Goal: Task Accomplishment & Management: Manage account settings

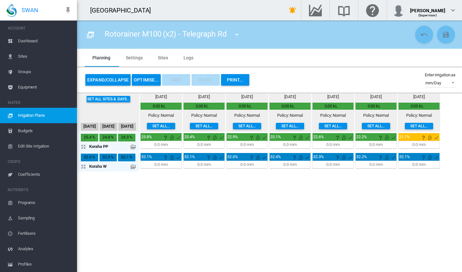
click at [146, 80] on button "OPTIMISE..." at bounding box center [146, 80] width 29 height 12
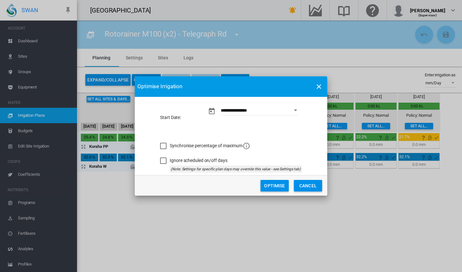
click at [318, 83] on md-icon "icon-close" at bounding box center [319, 87] width 8 height 8
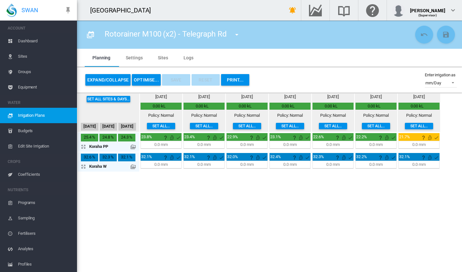
click at [161, 106] on div "0.00 kL" at bounding box center [159, 106] width 36 height 6
click at [158, 106] on div "0.00 kL" at bounding box center [159, 106] width 36 height 6
click at [201, 105] on div "0.00 kL" at bounding box center [202, 106] width 36 height 6
click at [153, 136] on div "23.8%" at bounding box center [148, 137] width 14 height 6
click at [162, 145] on div "0.0 mm" at bounding box center [160, 145] width 13 height 6
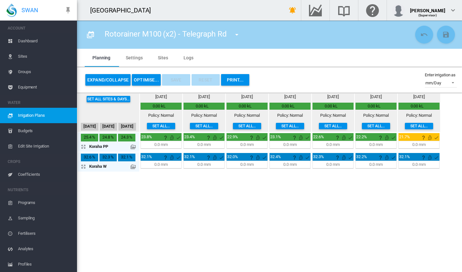
click at [161, 126] on button "Set all..." at bounding box center [161, 126] width 28 height 6
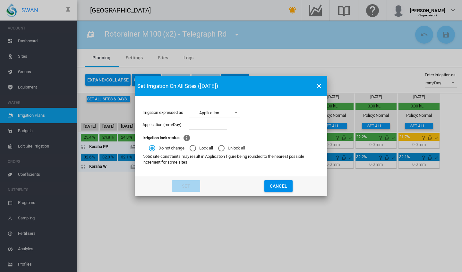
click at [318, 87] on md-icon "icon-close" at bounding box center [319, 86] width 8 height 8
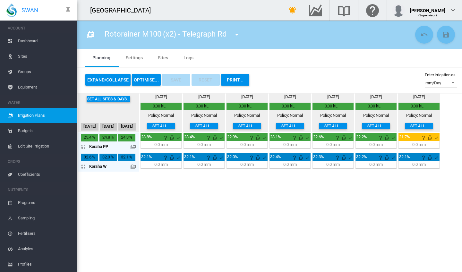
click at [32, 117] on span "Irrigation Plans" at bounding box center [45, 115] width 54 height 15
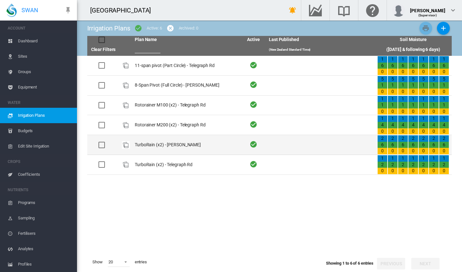
click at [171, 141] on td "TurboRain (x2) - [PERSON_NAME]" at bounding box center [186, 145] width 108 height 20
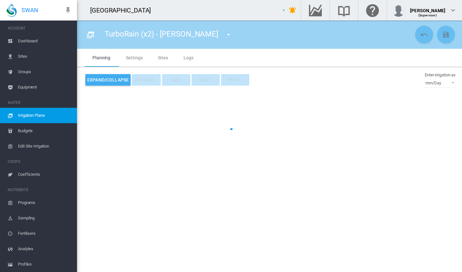
type input "**********"
type input "*"
type input "****"
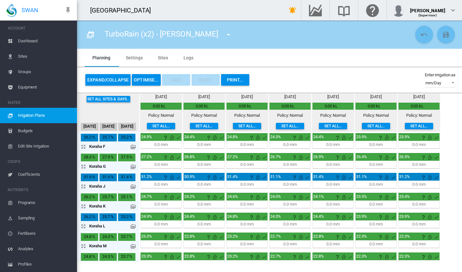
click at [158, 145] on div "0.0 mm" at bounding box center [160, 145] width 13 height 6
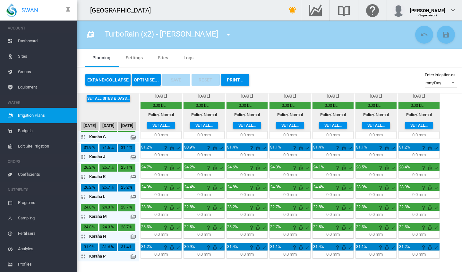
scroll to position [29, 0]
click at [100, 80] on button "Expand/Collapse" at bounding box center [107, 80] width 45 height 12
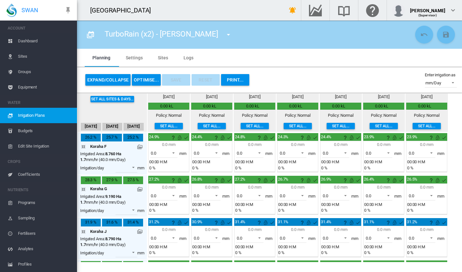
scroll to position [0, 0]
click at [171, 144] on div "0.0 mm" at bounding box center [168, 145] width 39 height 6
click at [174, 153] on span at bounding box center [172, 152] width 8 height 6
click at [292, 57] on md-backdrop at bounding box center [231, 136] width 462 height 272
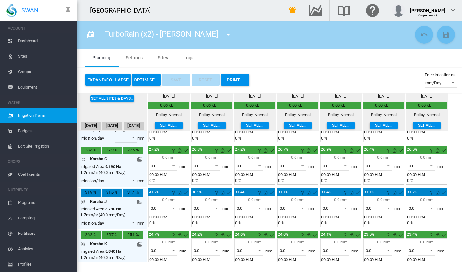
scroll to position [32, 0]
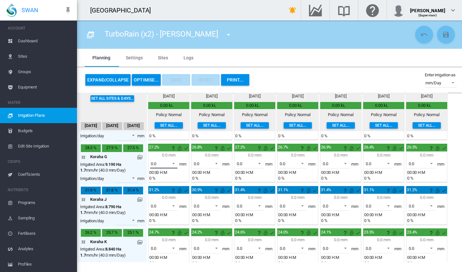
click at [174, 164] on span at bounding box center [172, 163] width 8 height 6
click at [254, 55] on md-backdrop at bounding box center [231, 136] width 462 height 272
click at [254, 55] on md-tabs-canvas "Planning Settings Sites Logs Planning Settings Sites Logs" at bounding box center [269, 58] width 369 height 18
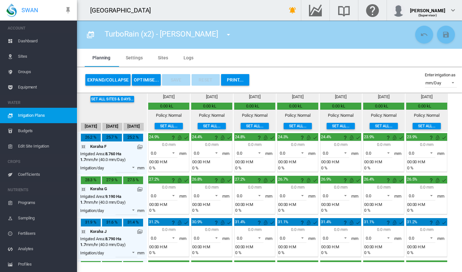
scroll to position [0, 0]
click at [24, 55] on span "Sites" at bounding box center [45, 56] width 54 height 15
